Goal: Task Accomplishment & Management: Manage account settings

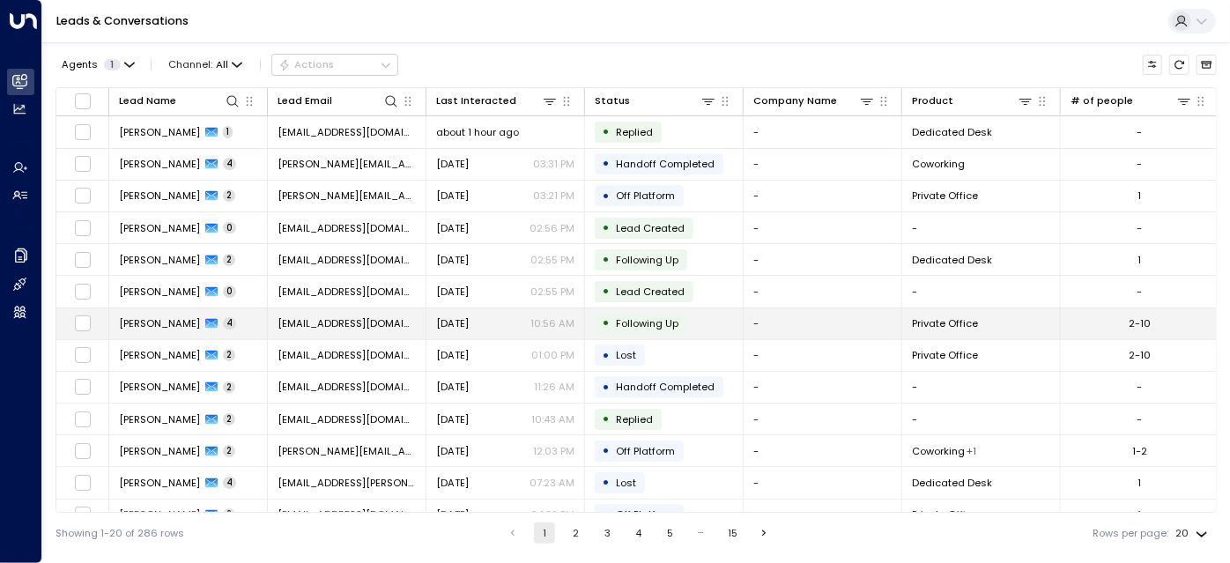
click at [498, 325] on div "[DATE] 10:56 AM" at bounding box center [505, 323] width 138 height 14
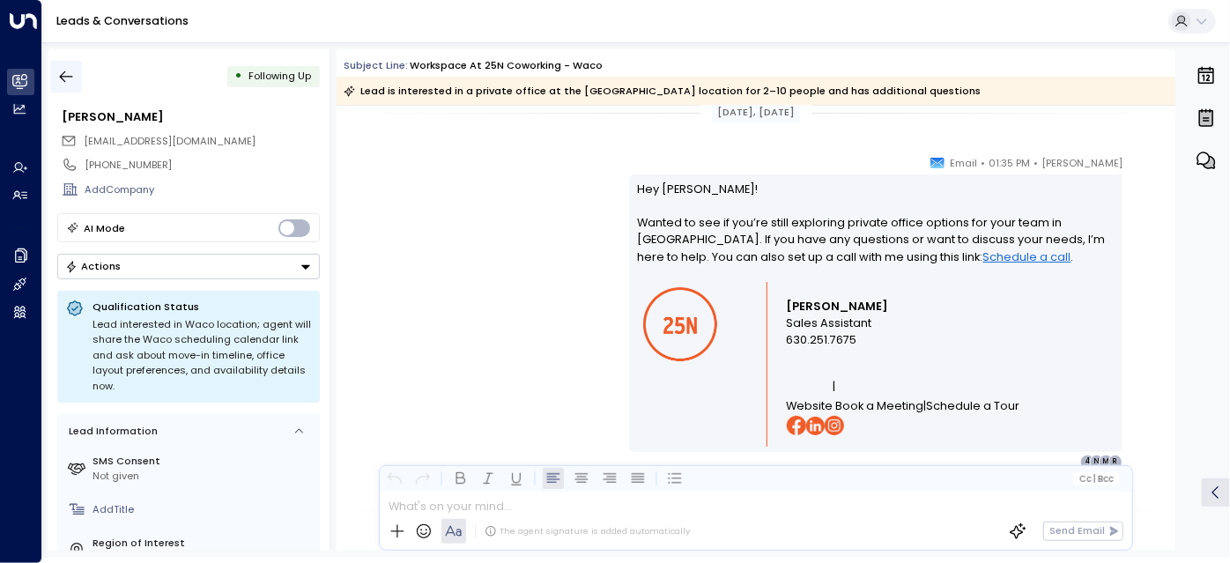
click at [64, 85] on icon "button" at bounding box center [66, 77] width 18 height 18
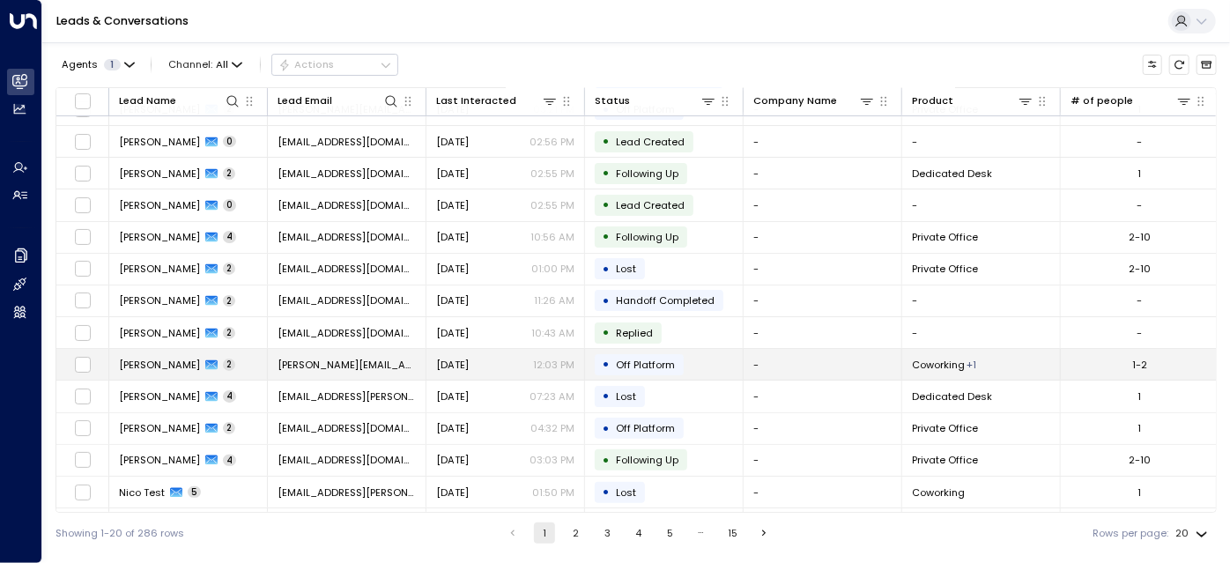
scroll to position [104, 0]
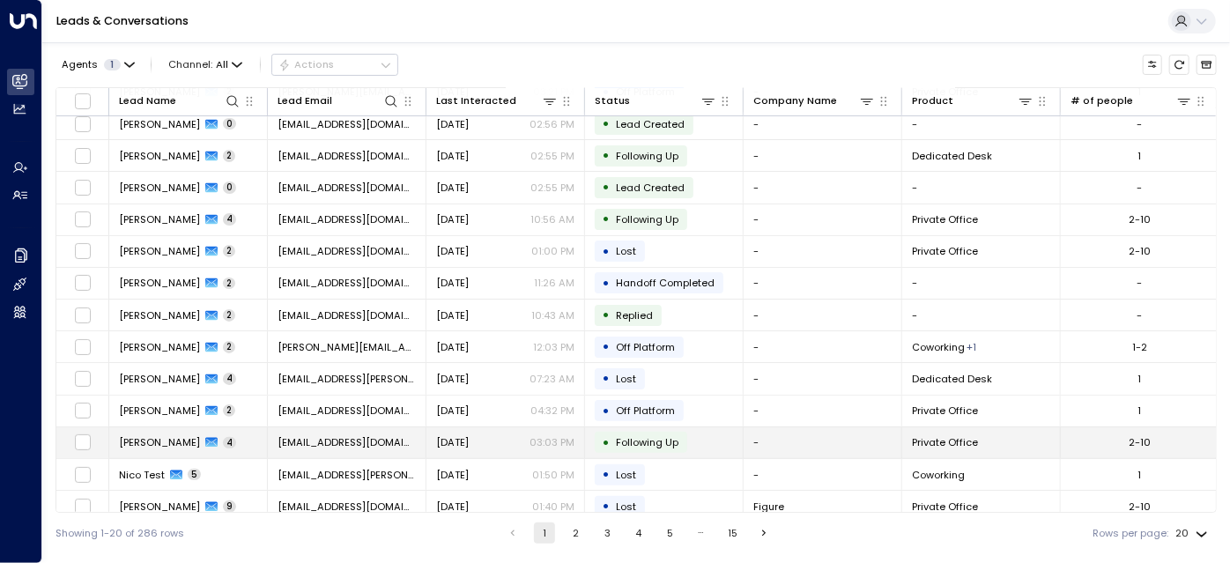
click at [392, 437] on span "[EMAIL_ADDRESS][DOMAIN_NAME]" at bounding box center [347, 442] width 138 height 14
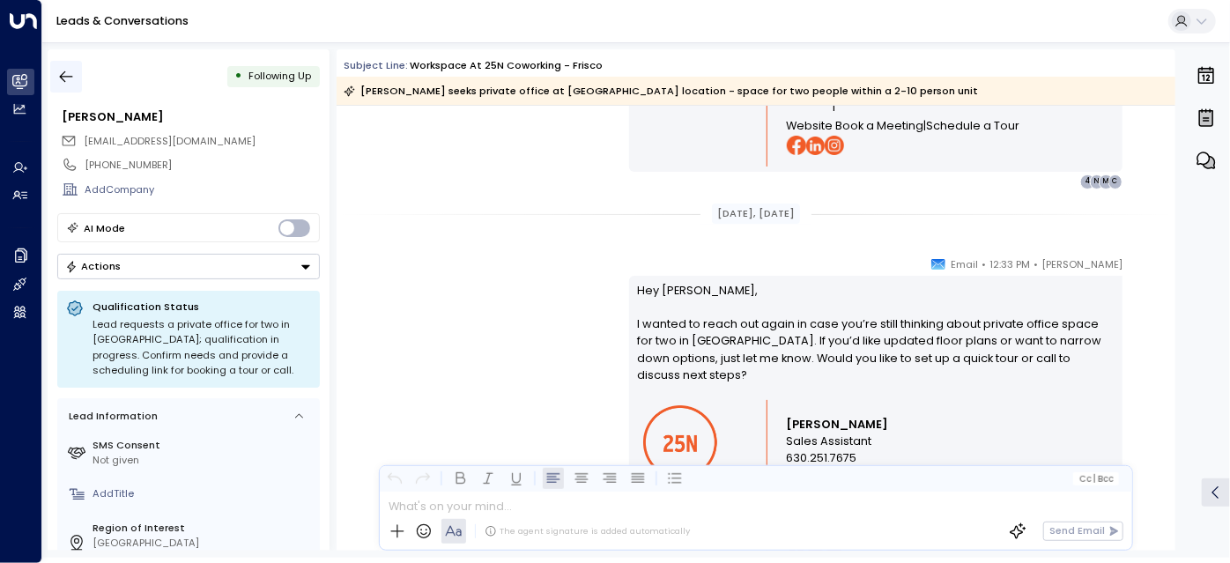
click at [63, 72] on icon "button" at bounding box center [66, 76] width 13 height 11
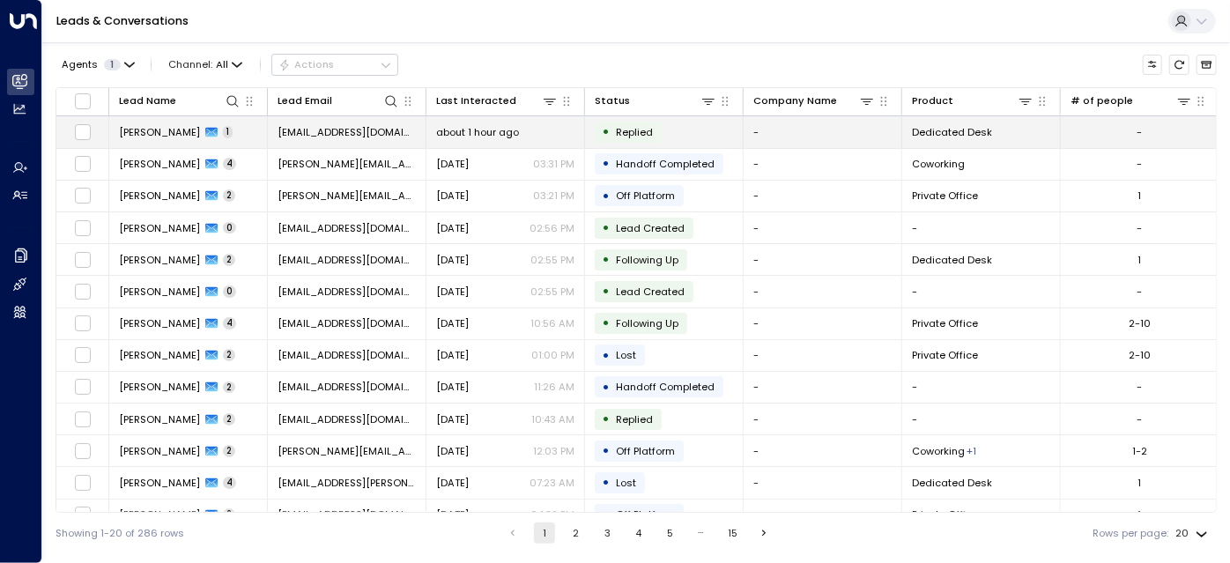
click at [463, 119] on td "about 1 hour ago" at bounding box center [506, 131] width 159 height 31
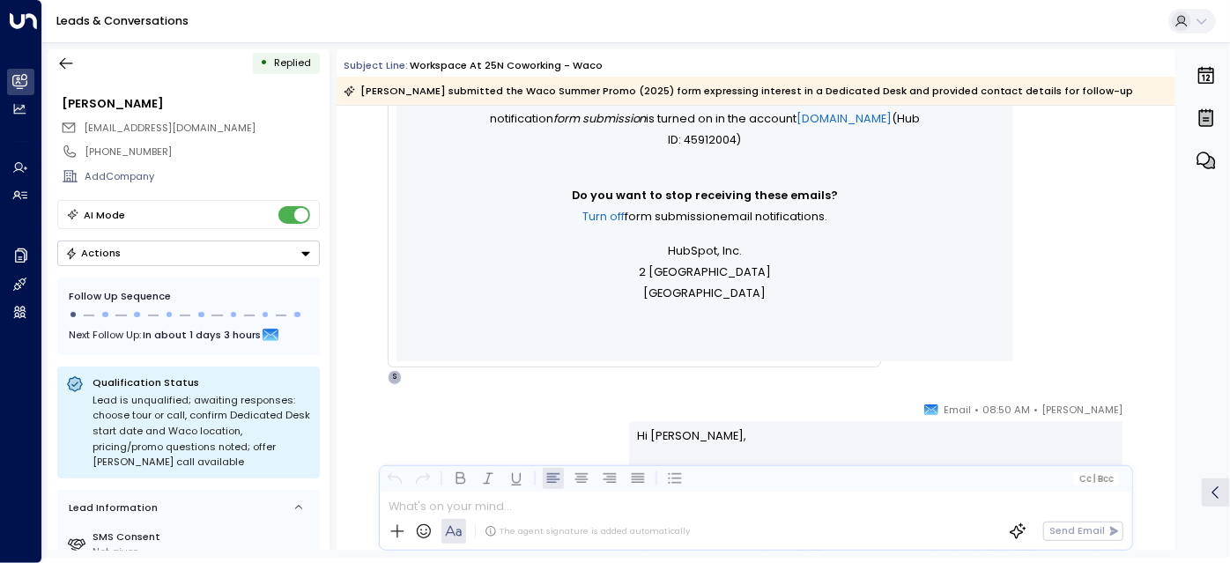
scroll to position [879, 0]
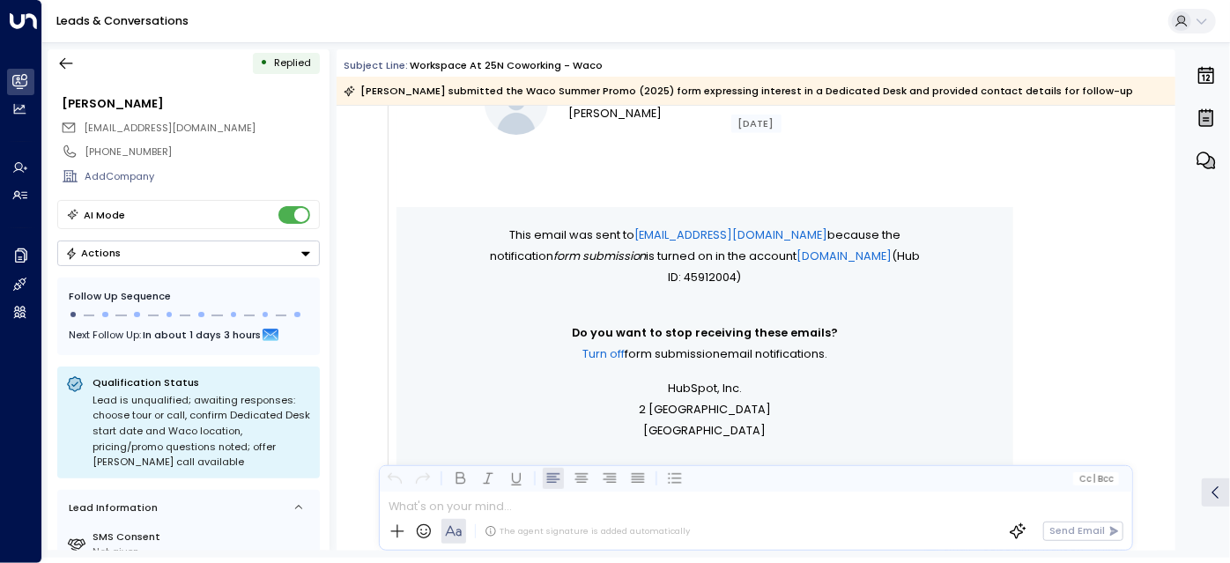
scroll to position [1402, 0]
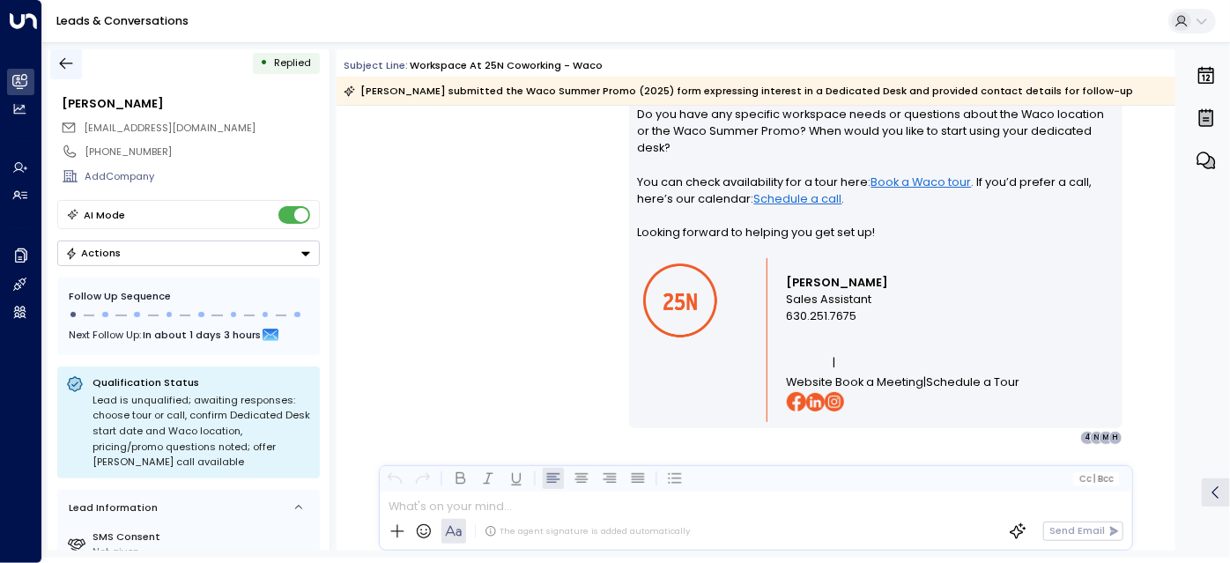
click at [72, 56] on icon "button" at bounding box center [66, 64] width 18 height 18
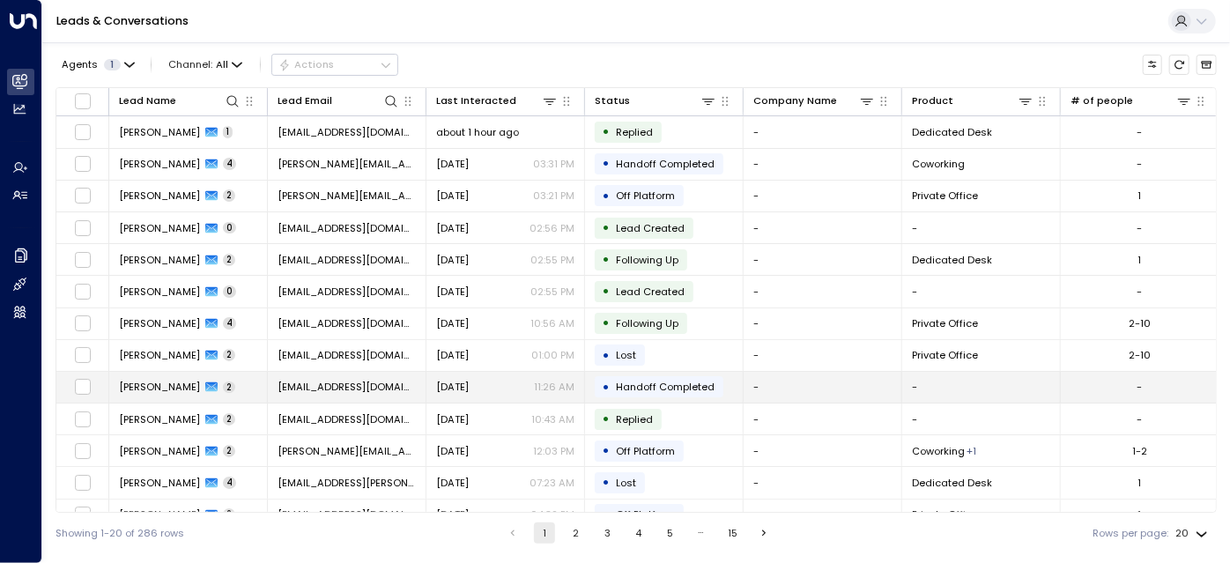
click at [389, 375] on td "[EMAIL_ADDRESS][DOMAIN_NAME]" at bounding box center [347, 387] width 159 height 31
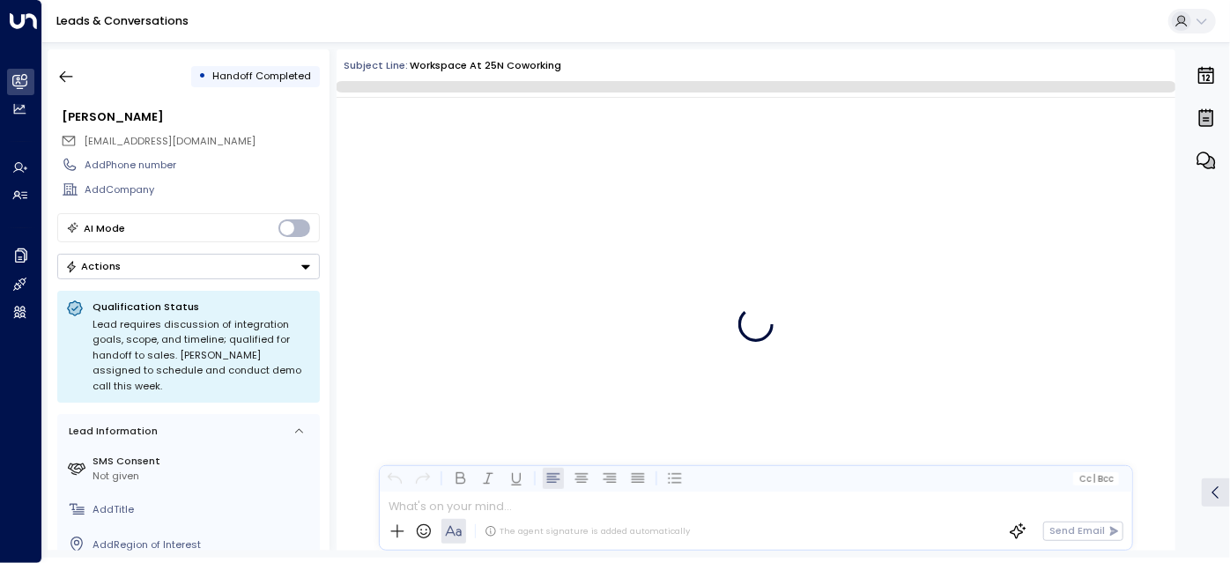
scroll to position [1871, 0]
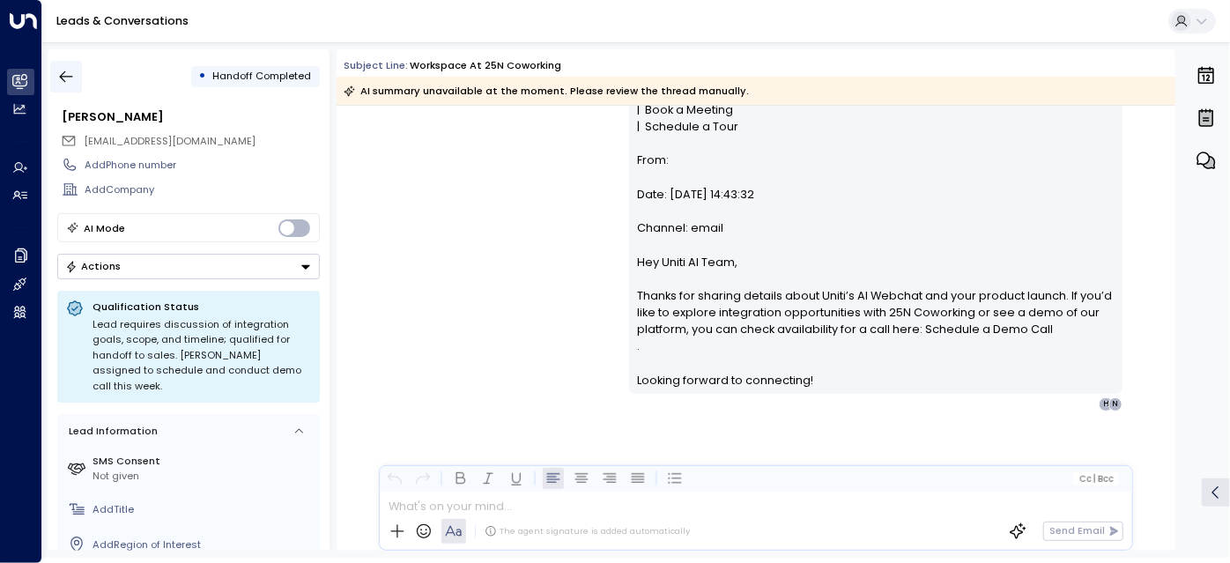
click at [64, 86] on button "button" at bounding box center [66, 77] width 32 height 32
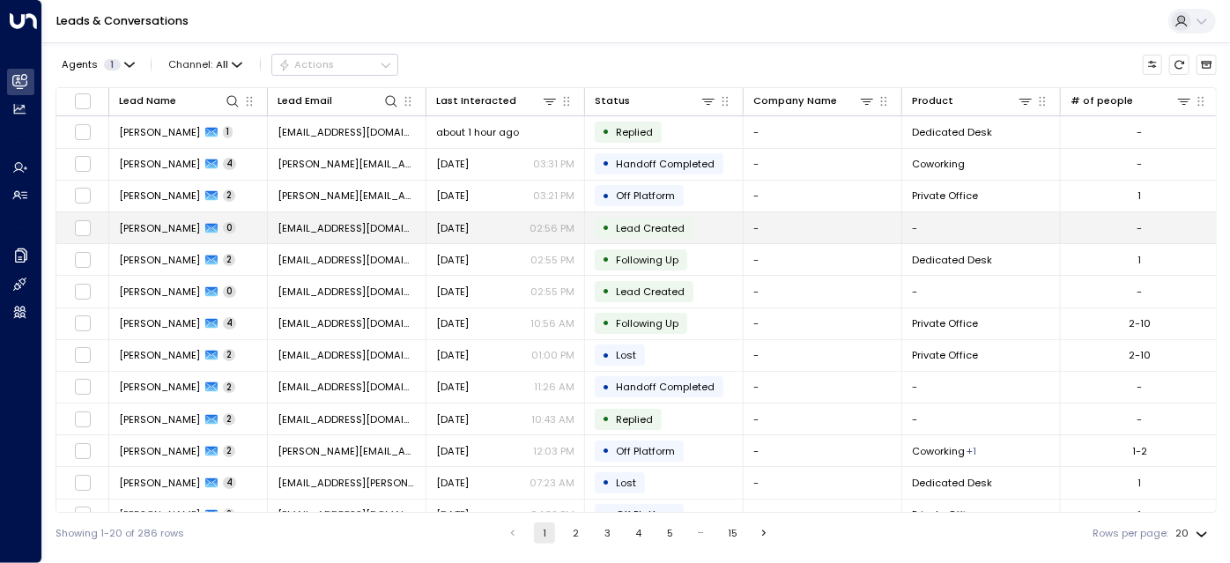
click at [390, 236] on td "[EMAIL_ADDRESS][DOMAIN_NAME]" at bounding box center [347, 227] width 159 height 31
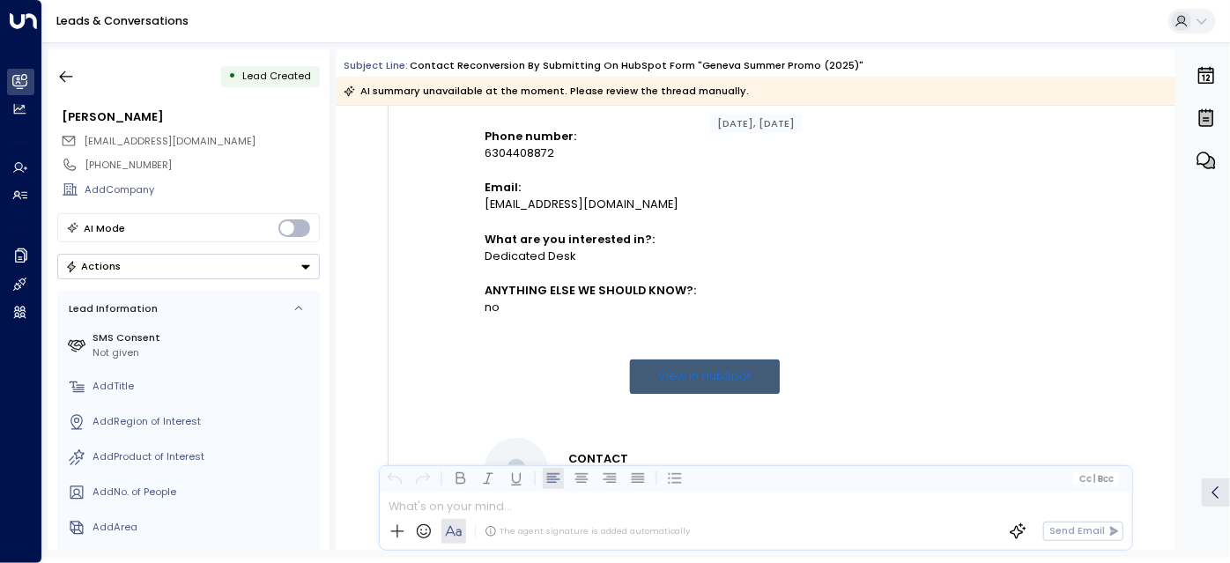
scroll to position [409, 0]
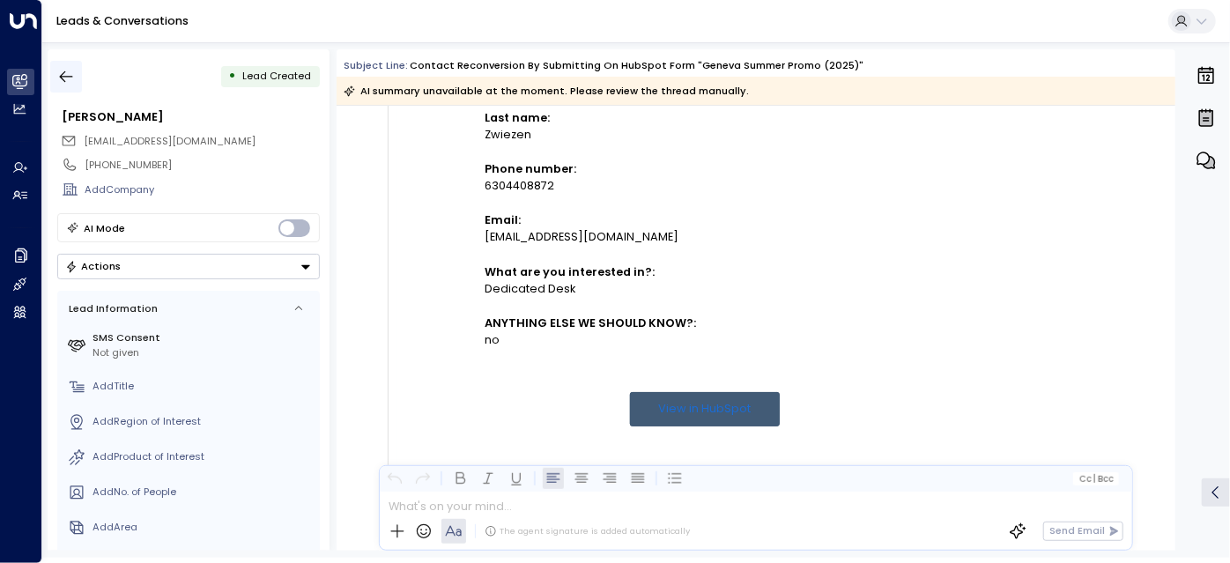
click at [71, 75] on icon "button" at bounding box center [66, 77] width 18 height 18
